Goal: Information Seeking & Learning: Learn about a topic

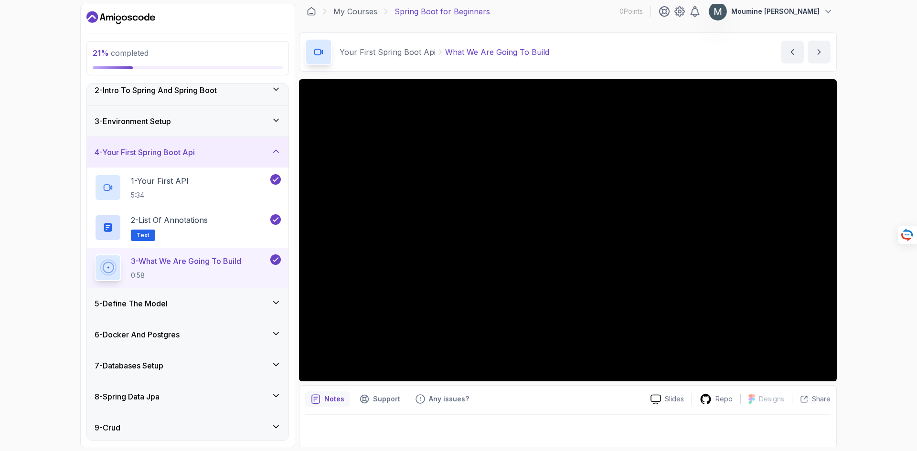
scroll to position [6, 0]
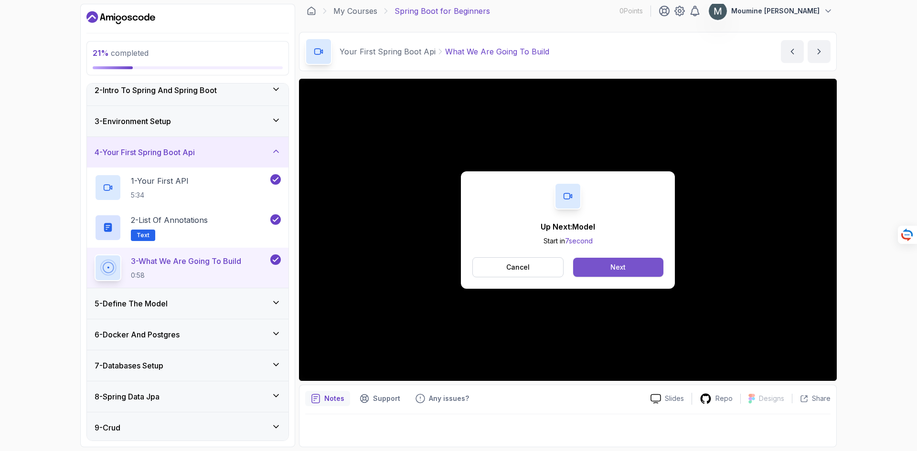
click at [624, 263] on div "Next" at bounding box center [617, 268] width 15 height 10
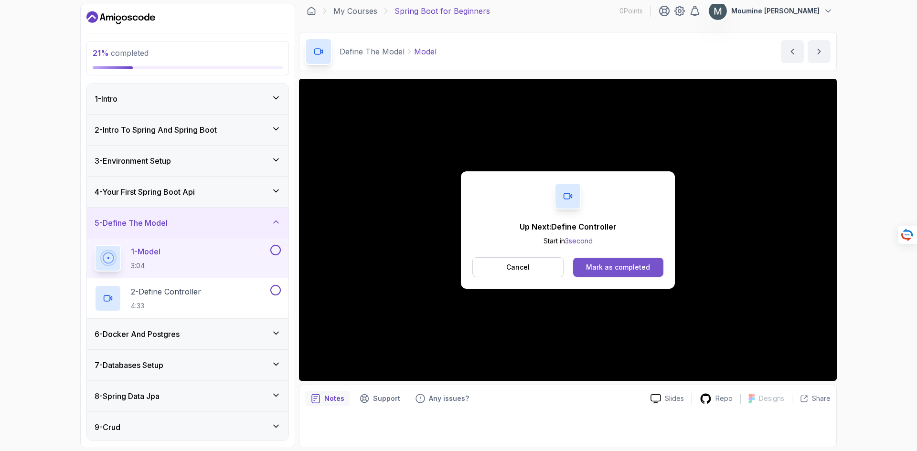
click at [640, 271] on div "Mark as completed" at bounding box center [618, 268] width 64 height 10
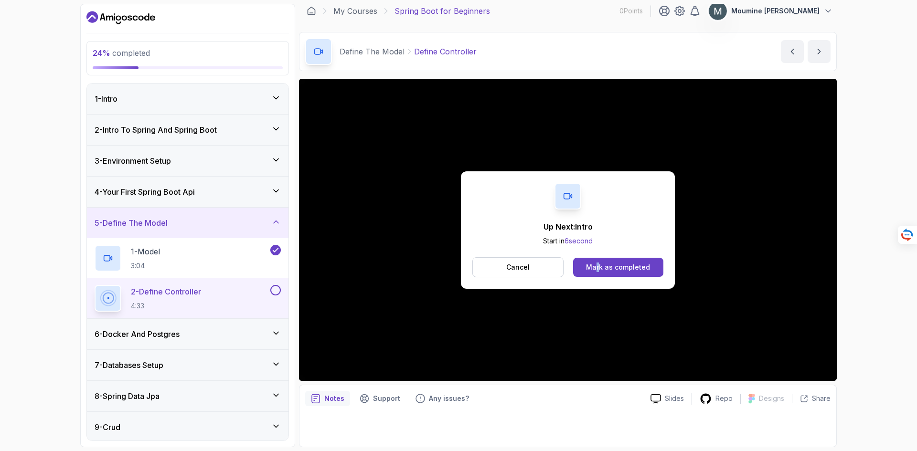
click at [599, 256] on div "Up Next: Intro Start in 6 second Cancel Mark as completed" at bounding box center [568, 229] width 214 height 117
click at [599, 263] on div "Mark as completed" at bounding box center [618, 268] width 64 height 10
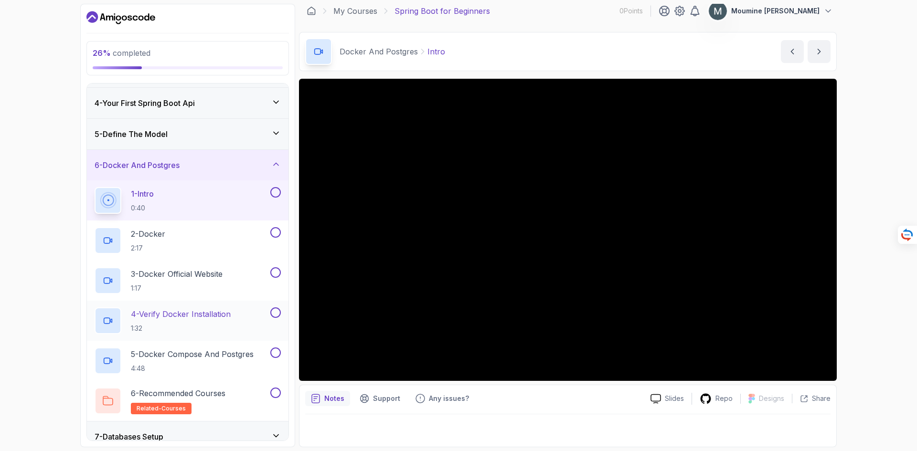
scroll to position [96, 0]
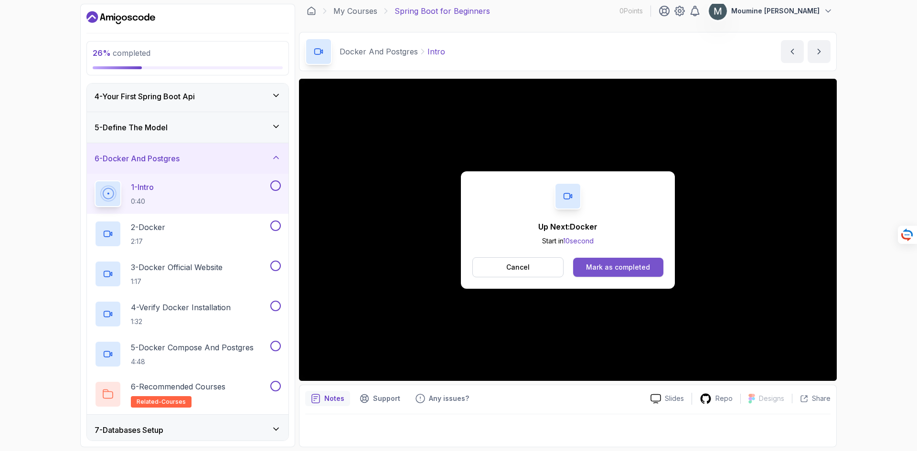
click at [644, 264] on div "Mark as completed" at bounding box center [618, 268] width 64 height 10
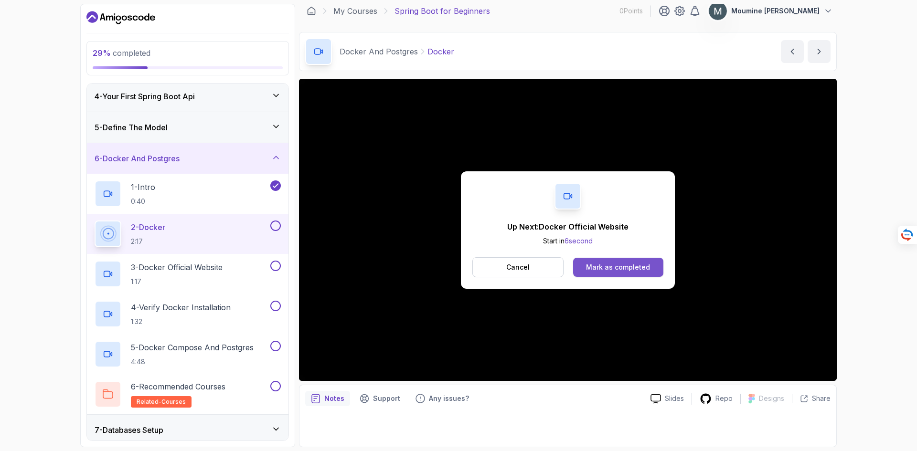
click at [605, 258] on button "Mark as completed" at bounding box center [618, 267] width 90 height 19
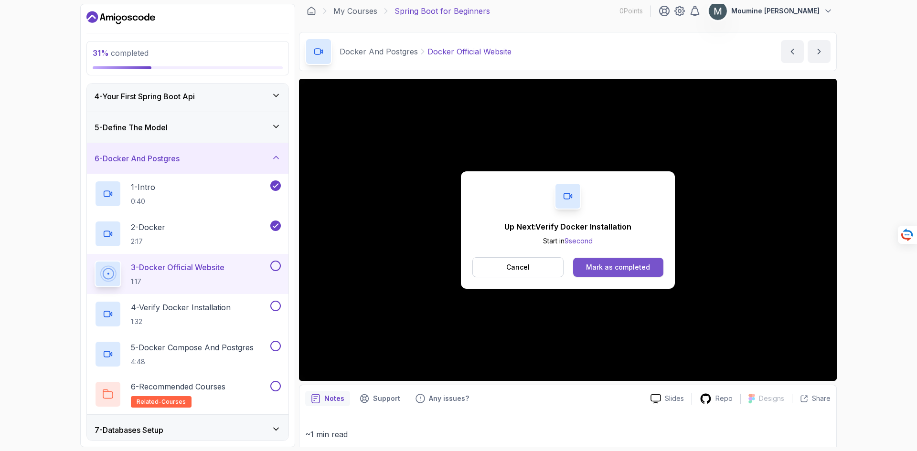
click at [644, 273] on button "Mark as completed" at bounding box center [618, 267] width 90 height 19
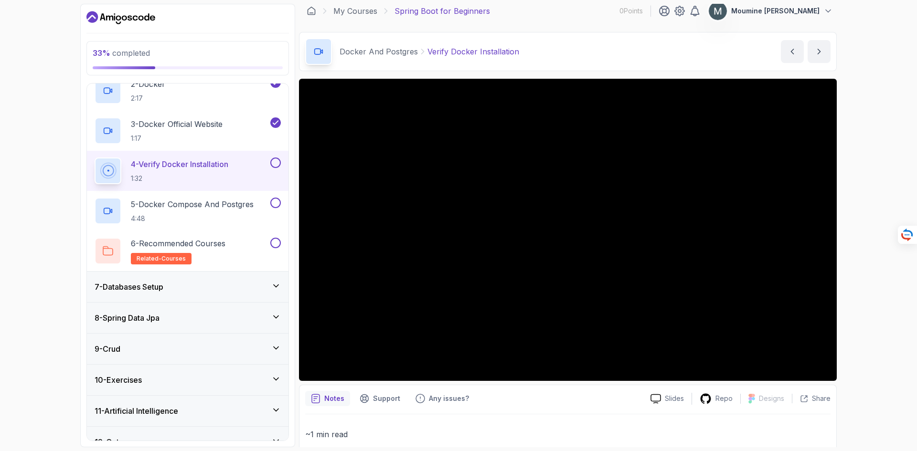
scroll to position [256, 0]
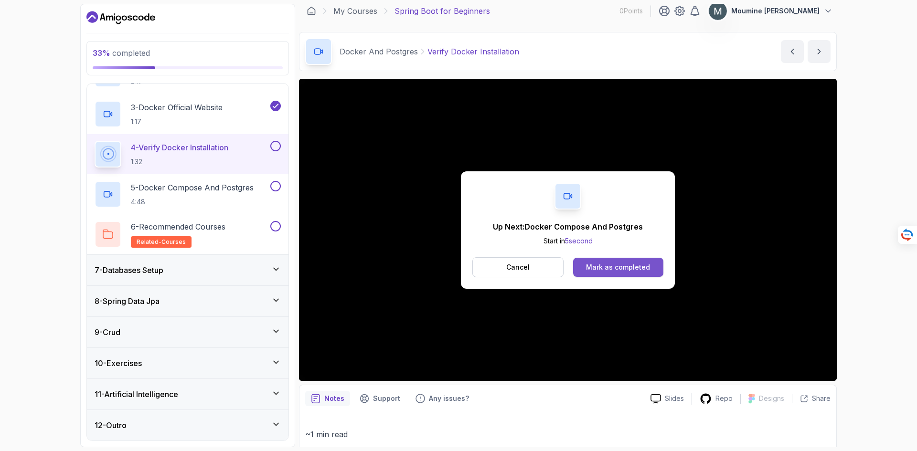
click at [581, 268] on button "Mark as completed" at bounding box center [618, 267] width 90 height 19
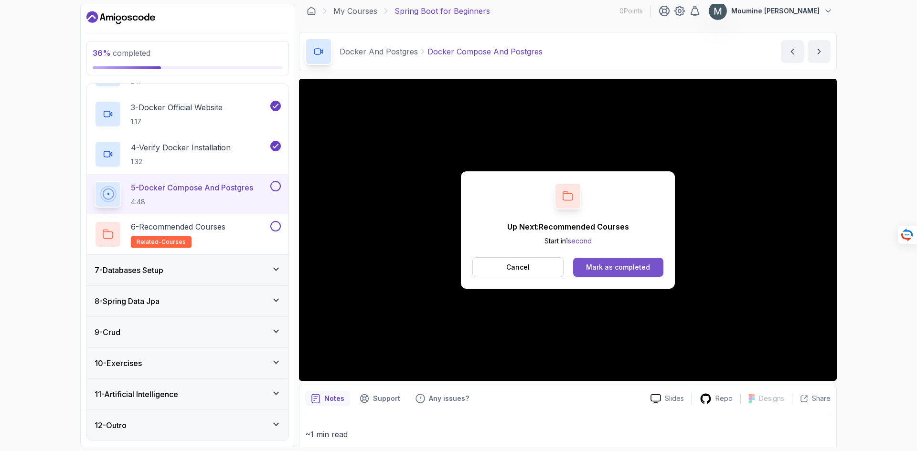
click at [624, 266] on div "Mark as completed" at bounding box center [618, 268] width 64 height 10
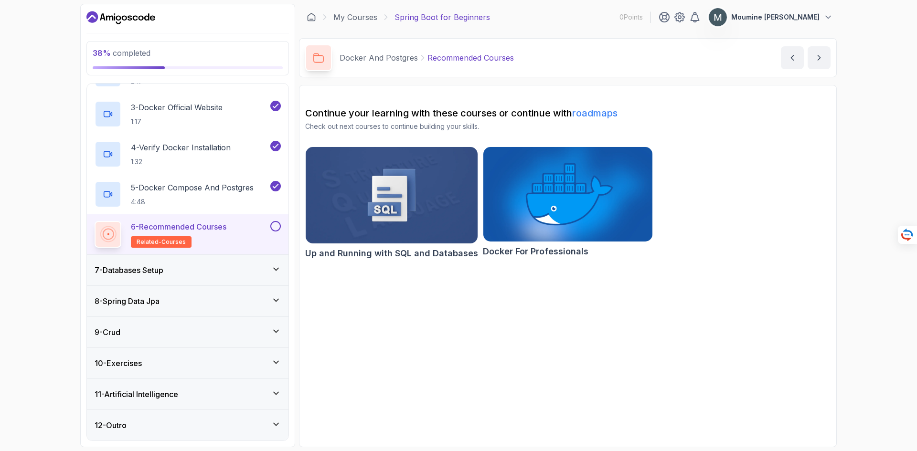
click at [245, 223] on div "6 - Recommended Courses related-courses" at bounding box center [182, 234] width 174 height 27
click at [274, 227] on button at bounding box center [275, 226] width 11 height 11
click at [811, 57] on button "next content" at bounding box center [819, 57] width 23 height 23
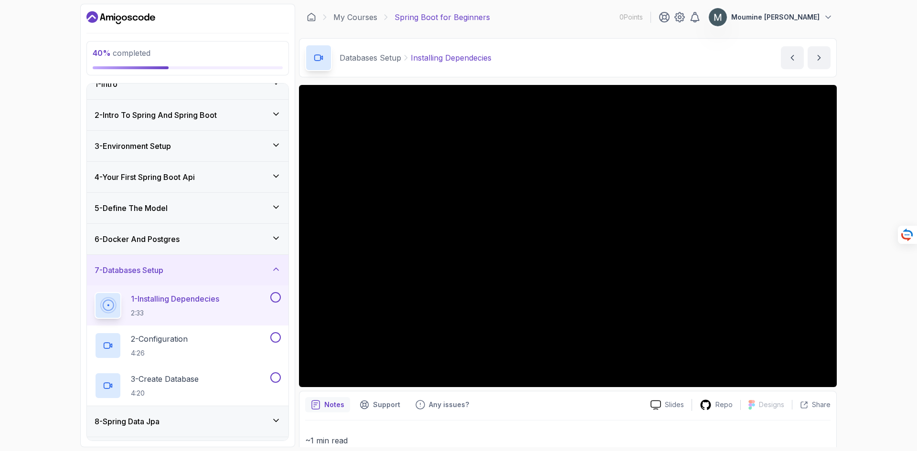
scroll to position [63, 0]
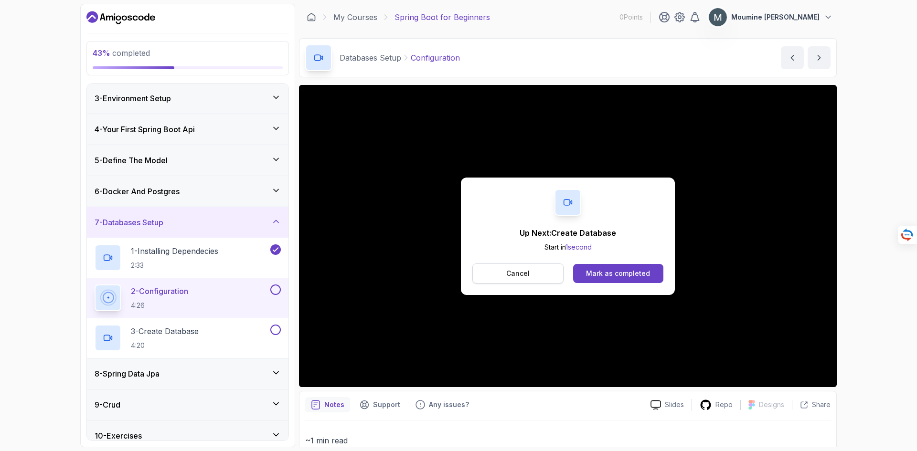
click at [478, 270] on button "Cancel" at bounding box center [517, 274] width 91 height 20
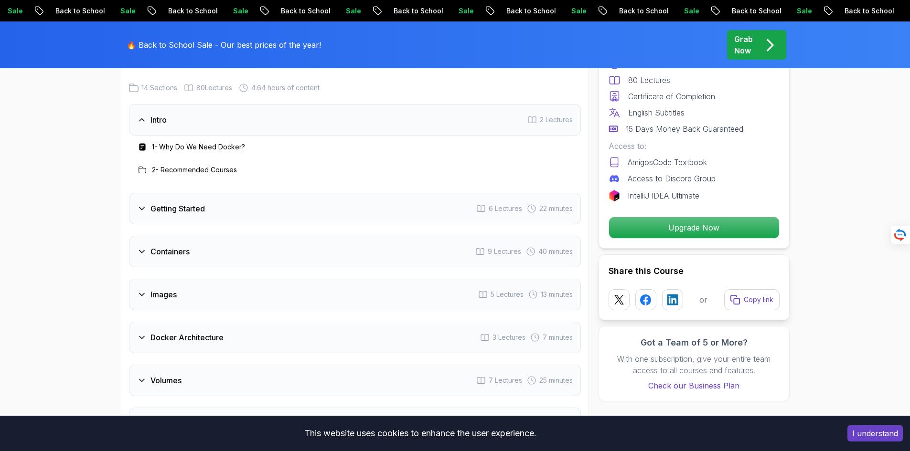
scroll to position [1624, 0]
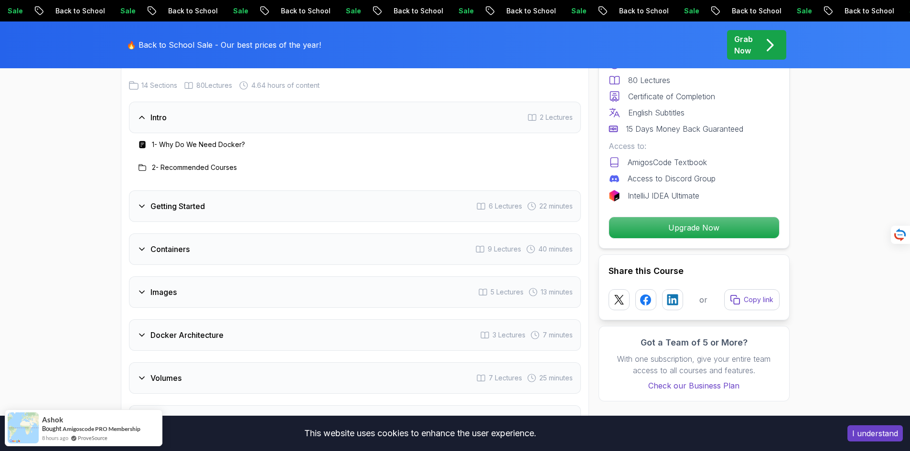
click at [188, 145] on h3 "1 - Why Do We Need Docker?" at bounding box center [198, 145] width 93 height 10
click at [185, 211] on h3 "Getting Started" at bounding box center [177, 206] width 54 height 11
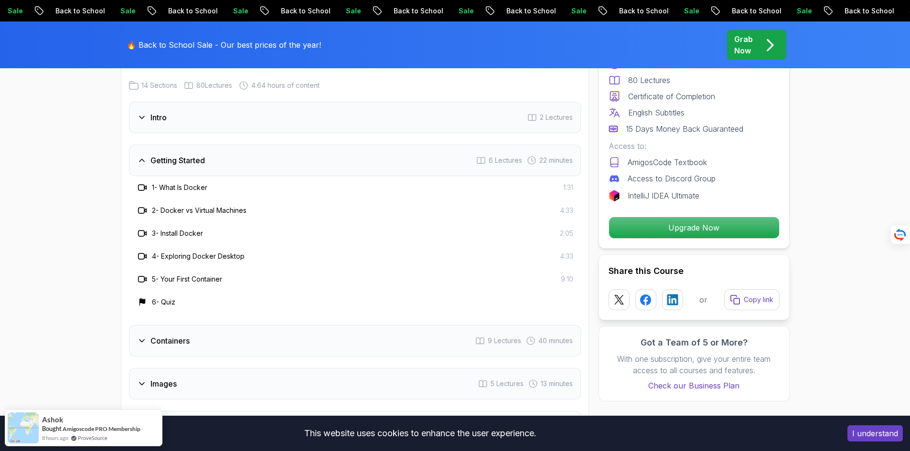
click at [260, 188] on div "1 - What Is Docker 1:31" at bounding box center [355, 187] width 437 height 11
click at [170, 190] on h3 "1 - What Is Docker" at bounding box center [179, 188] width 55 height 10
click at [193, 169] on div "Getting Started 6 Lectures 22 minutes" at bounding box center [355, 161] width 452 height 32
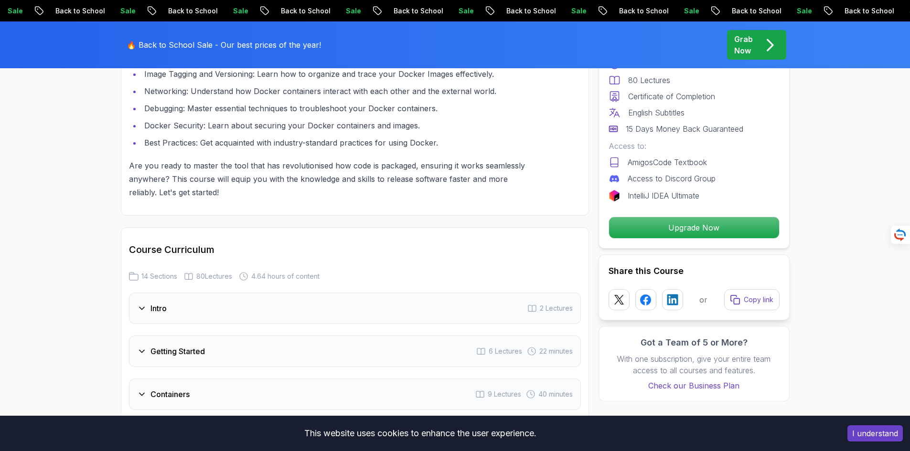
scroll to position [1242, 0]
